Goal: Task Accomplishment & Management: Use online tool/utility

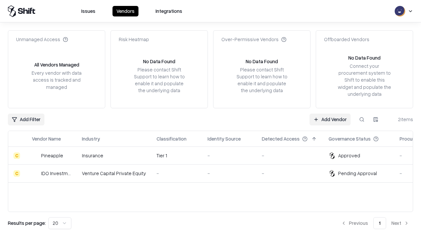
click at [330, 119] on link "Add Vendor" at bounding box center [329, 119] width 41 height 12
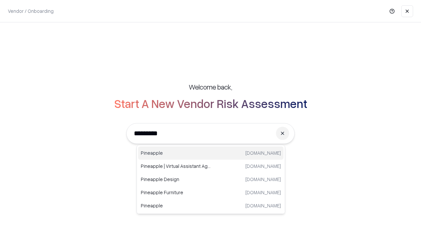
click at [211, 153] on div "Pineapple [DOMAIN_NAME]" at bounding box center [210, 152] width 145 height 13
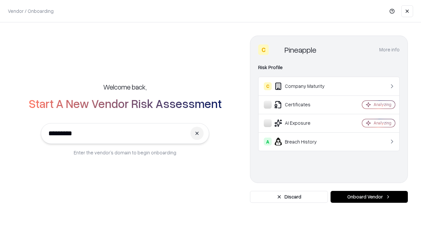
type input "*********"
click at [369, 196] on button "Onboard Vendor" at bounding box center [368, 197] width 77 height 12
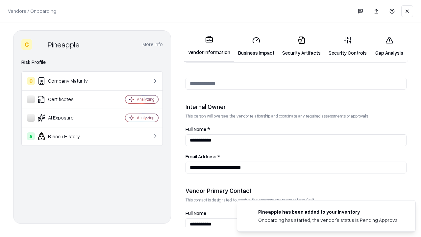
scroll to position [340, 0]
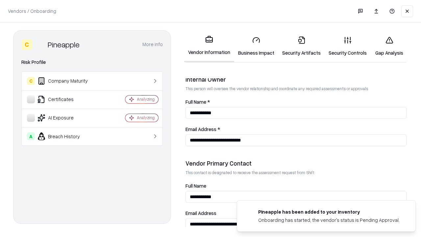
click at [256, 46] on link "Business Impact" at bounding box center [256, 46] width 44 height 31
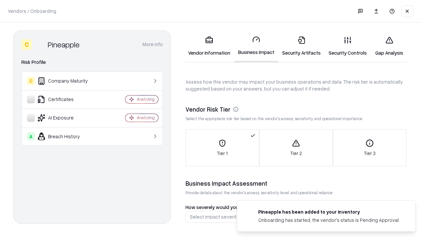
click at [389, 46] on link "Gap Analysis" at bounding box center [388, 46] width 37 height 31
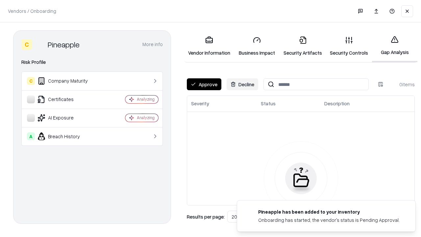
click at [204, 84] on button "Approve" at bounding box center [204, 84] width 34 height 12
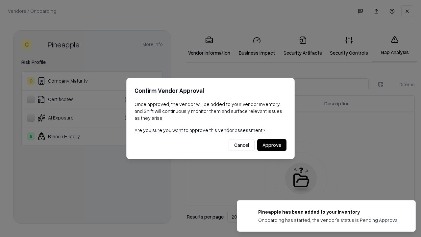
click at [271, 145] on button "Approve" at bounding box center [271, 145] width 29 height 12
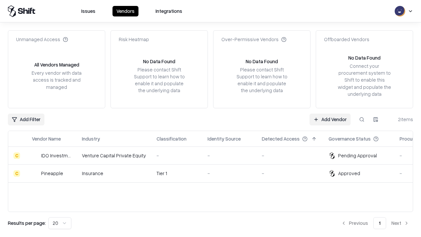
type input "*********"
click at [330, 119] on link "Add Vendor" at bounding box center [329, 119] width 41 height 12
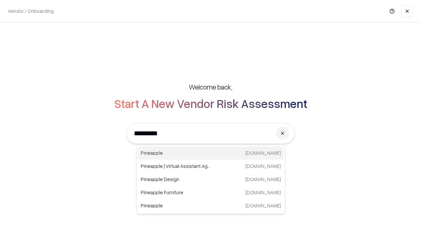
click at [211, 153] on div "Pineapple [DOMAIN_NAME]" at bounding box center [210, 152] width 145 height 13
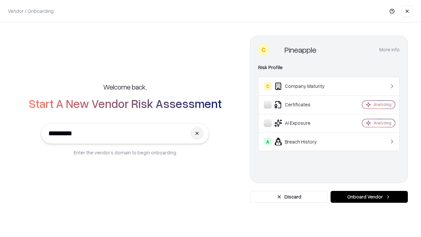
type input "*********"
click at [369, 196] on button "Onboard Vendor" at bounding box center [368, 197] width 77 height 12
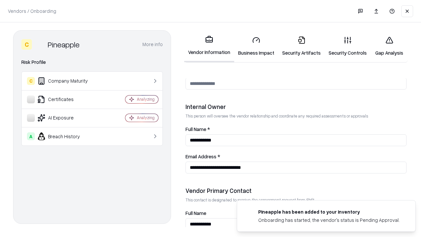
scroll to position [340, 0]
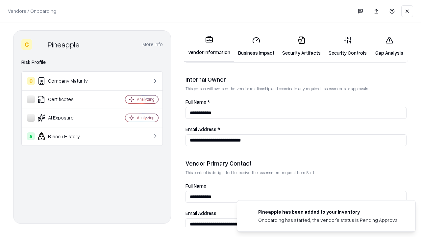
click at [389, 46] on link "Gap Analysis" at bounding box center [388, 46] width 37 height 31
